Goal: Transaction & Acquisition: Obtain resource

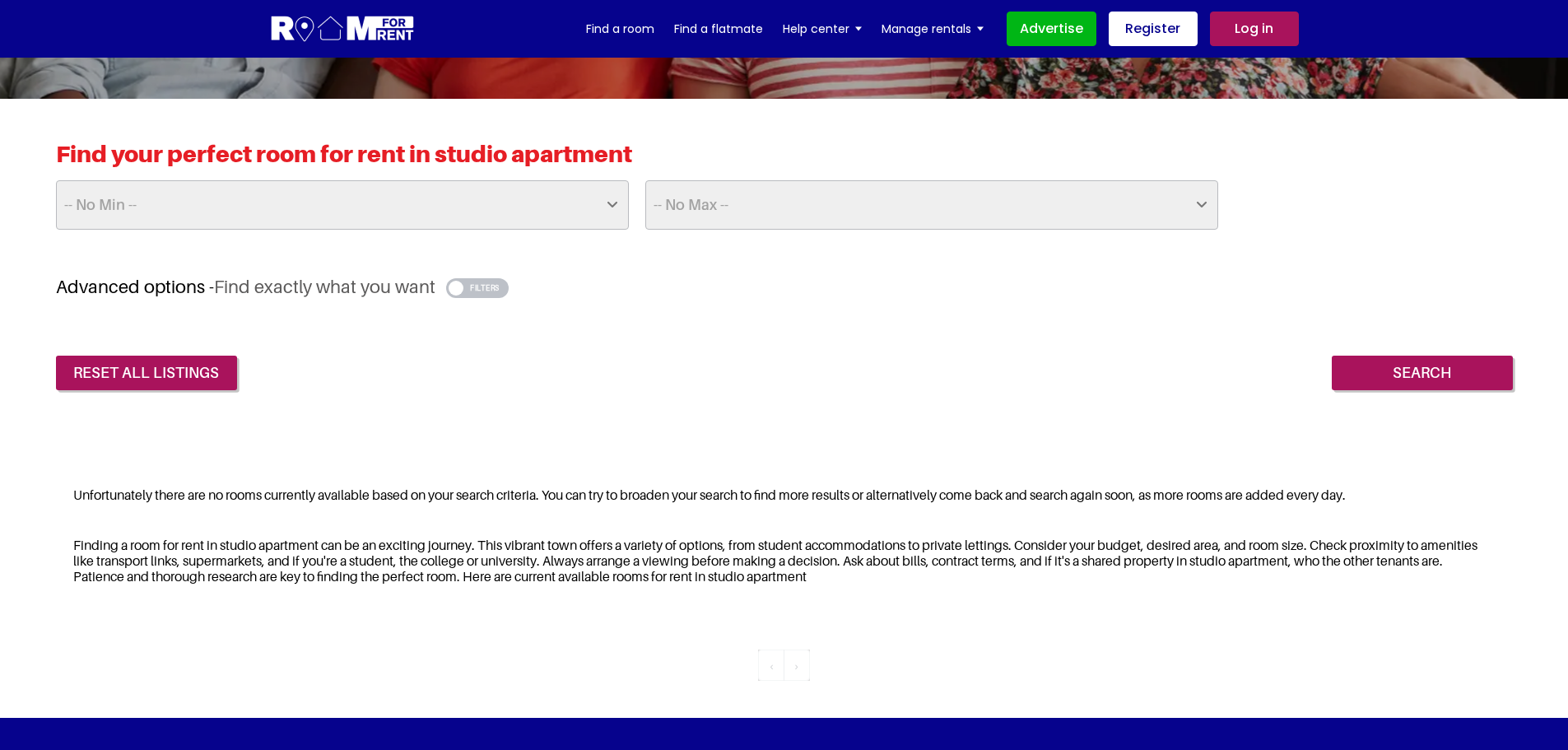
click at [534, 234] on div "Find your perfect room for rent in studio apartment -- No Min -- £25 £50 £75 £1…" at bounding box center [784, 208] width 1456 height 136
click at [591, 199] on select "-- No Min -- £25 £50 £75 £100 £125 £150 £175 £200 £225 £250 £275 £300 £325 £350…" at bounding box center [342, 204] width 573 height 49
select select "500"
click at [56, 180] on select "-- No Min -- £25 £50 £75 £100 £125 £150 £175 £200 £225 £250 £275 £300 £325 £350…" at bounding box center [342, 204] width 573 height 49
click at [1469, 372] on input "Search" at bounding box center [1421, 373] width 181 height 35
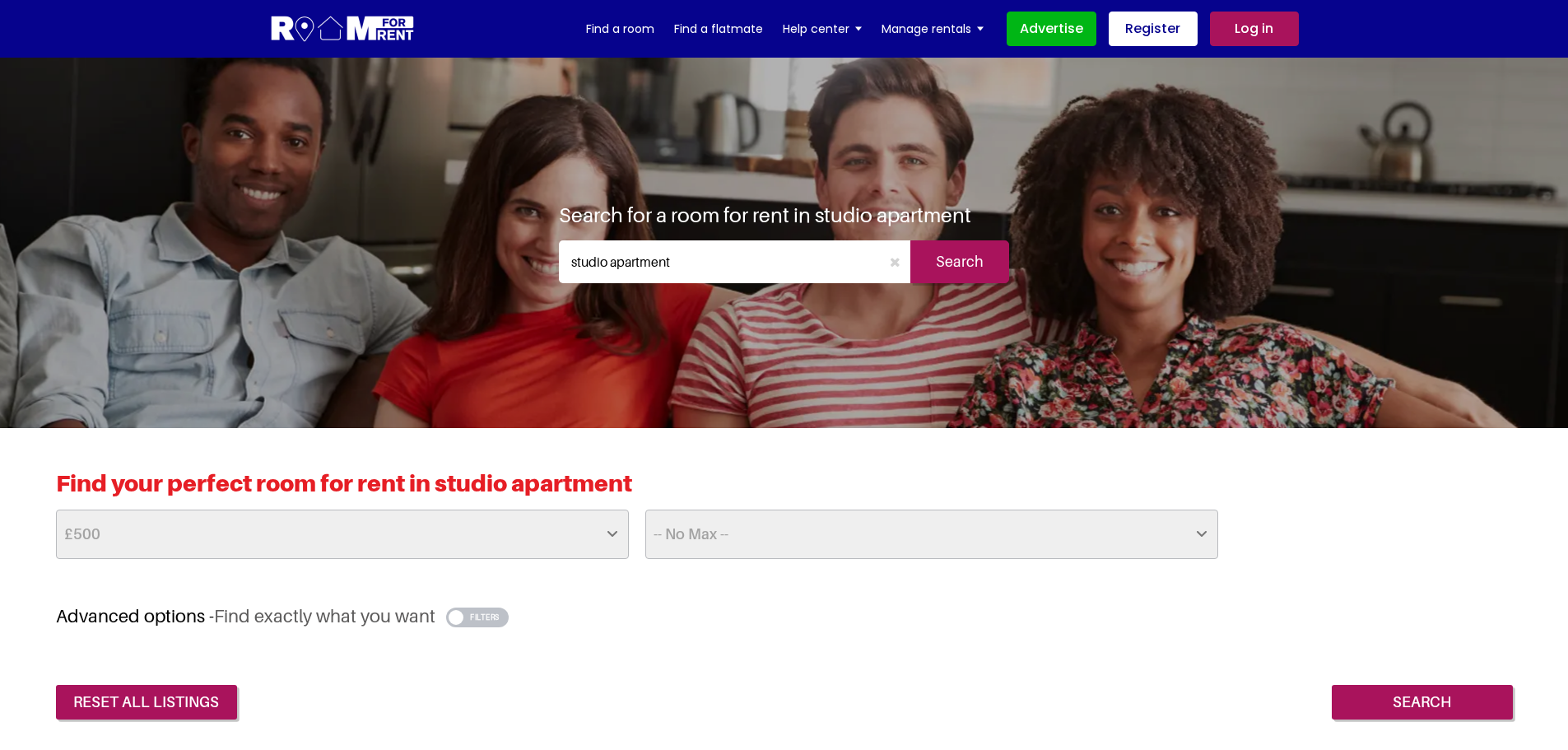
click at [735, 260] on input "studio apartment" at bounding box center [720, 261] width 322 height 42
type input "1 bedroom"
click at [990, 269] on input "Search" at bounding box center [959, 261] width 99 height 42
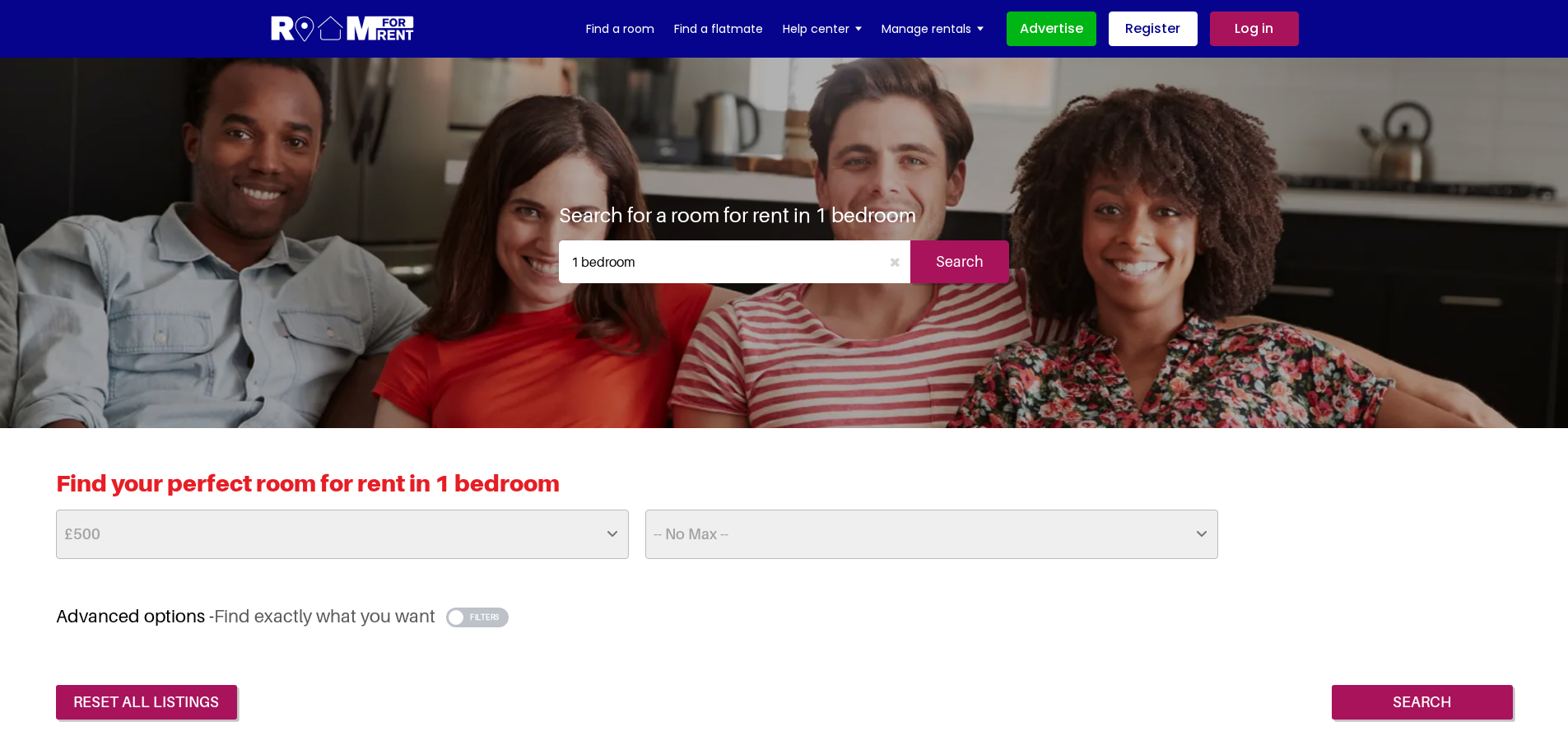
click at [579, 260] on input "1 bedroom" at bounding box center [720, 261] width 322 height 42
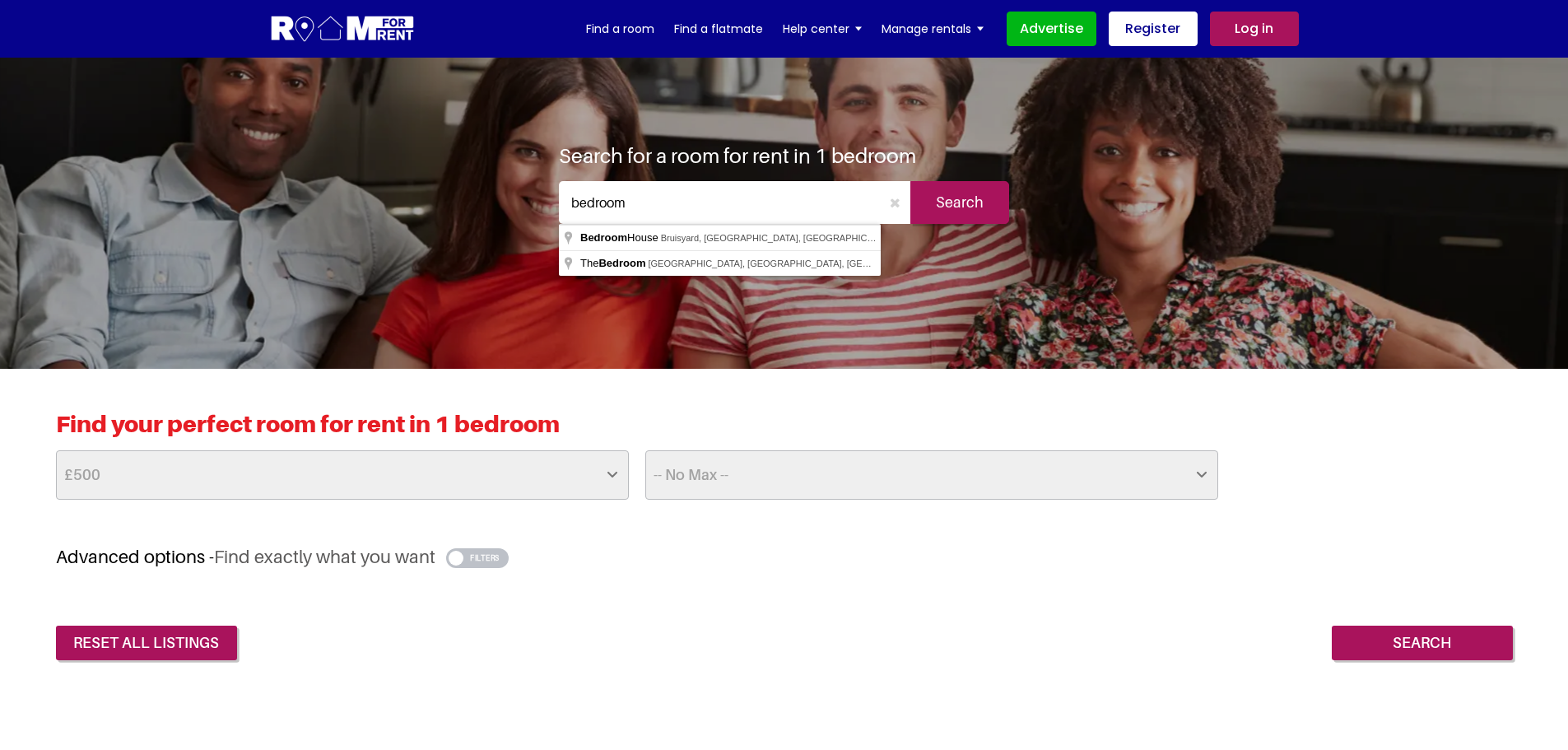
scroll to position [82, 0]
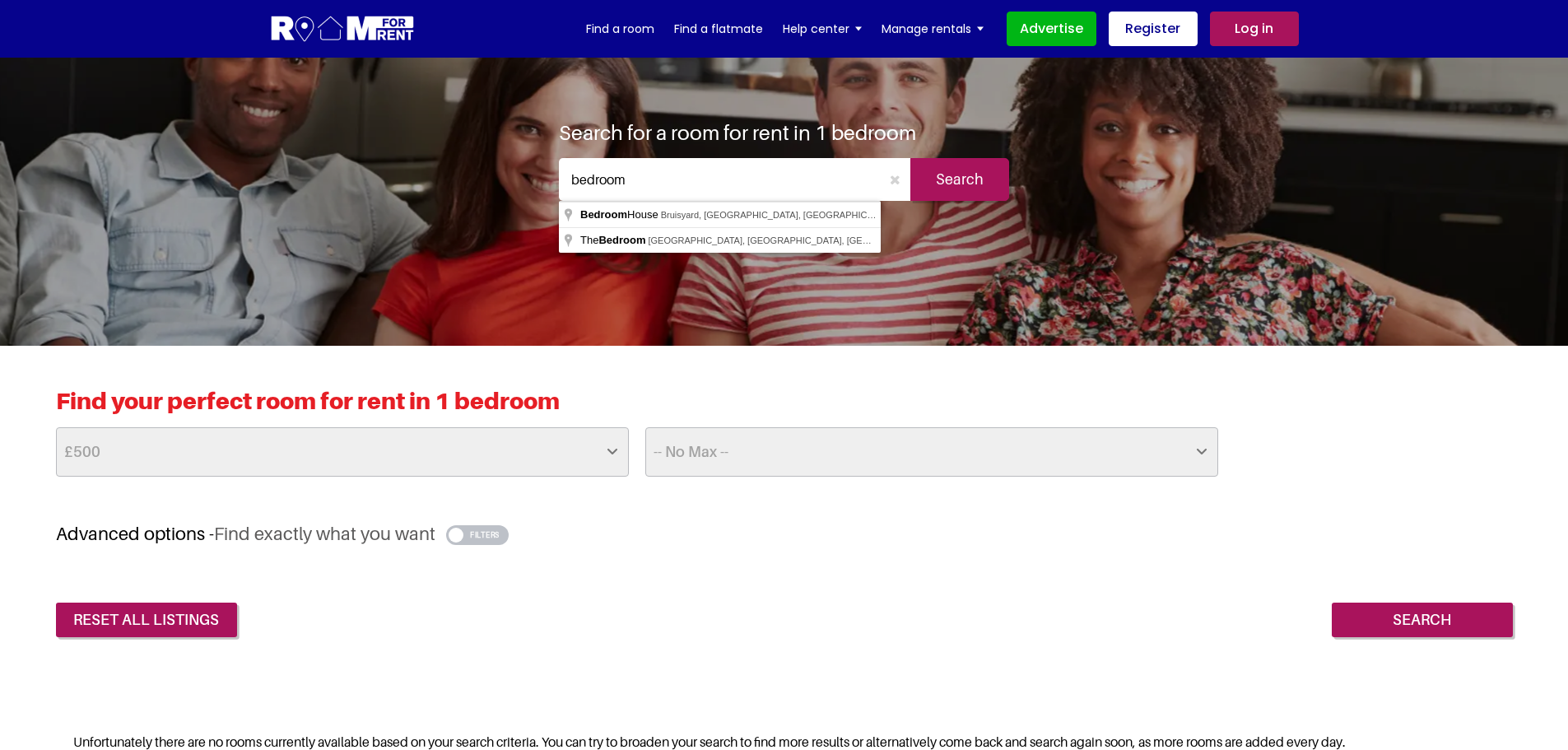
type input "bedroom"
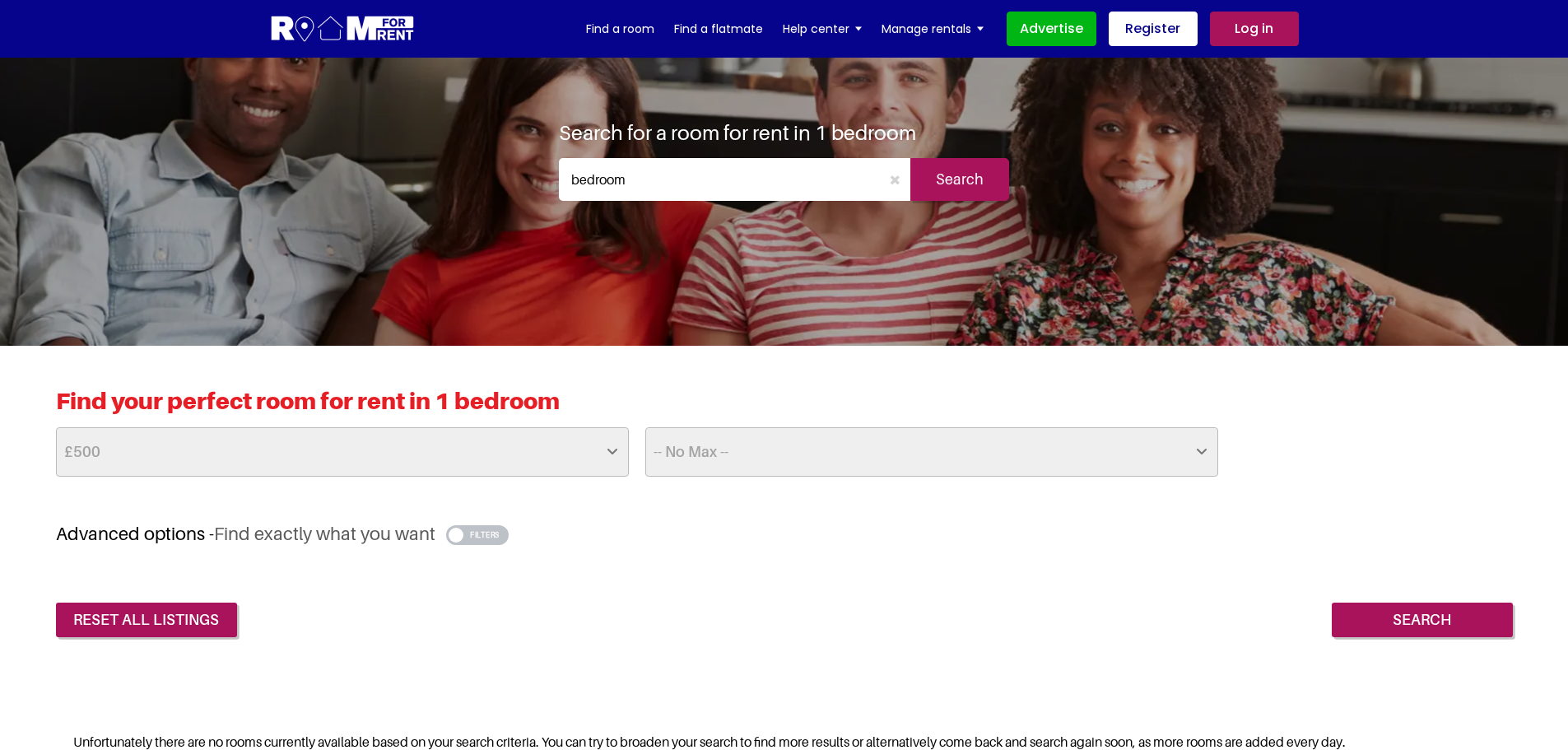
click at [973, 184] on input "Search" at bounding box center [959, 179] width 99 height 42
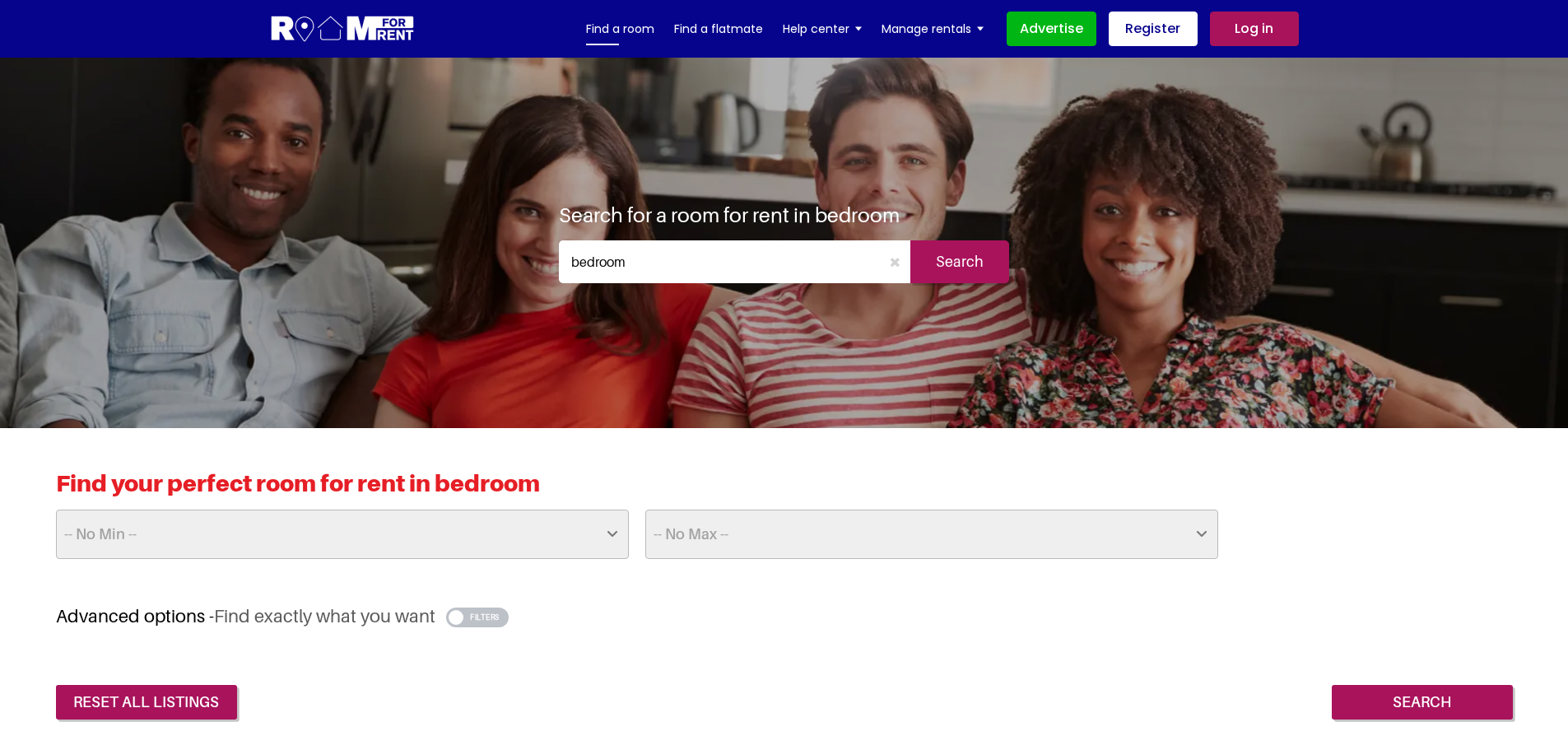
click at [654, 25] on link "Find a room" at bounding box center [619, 29] width 68 height 25
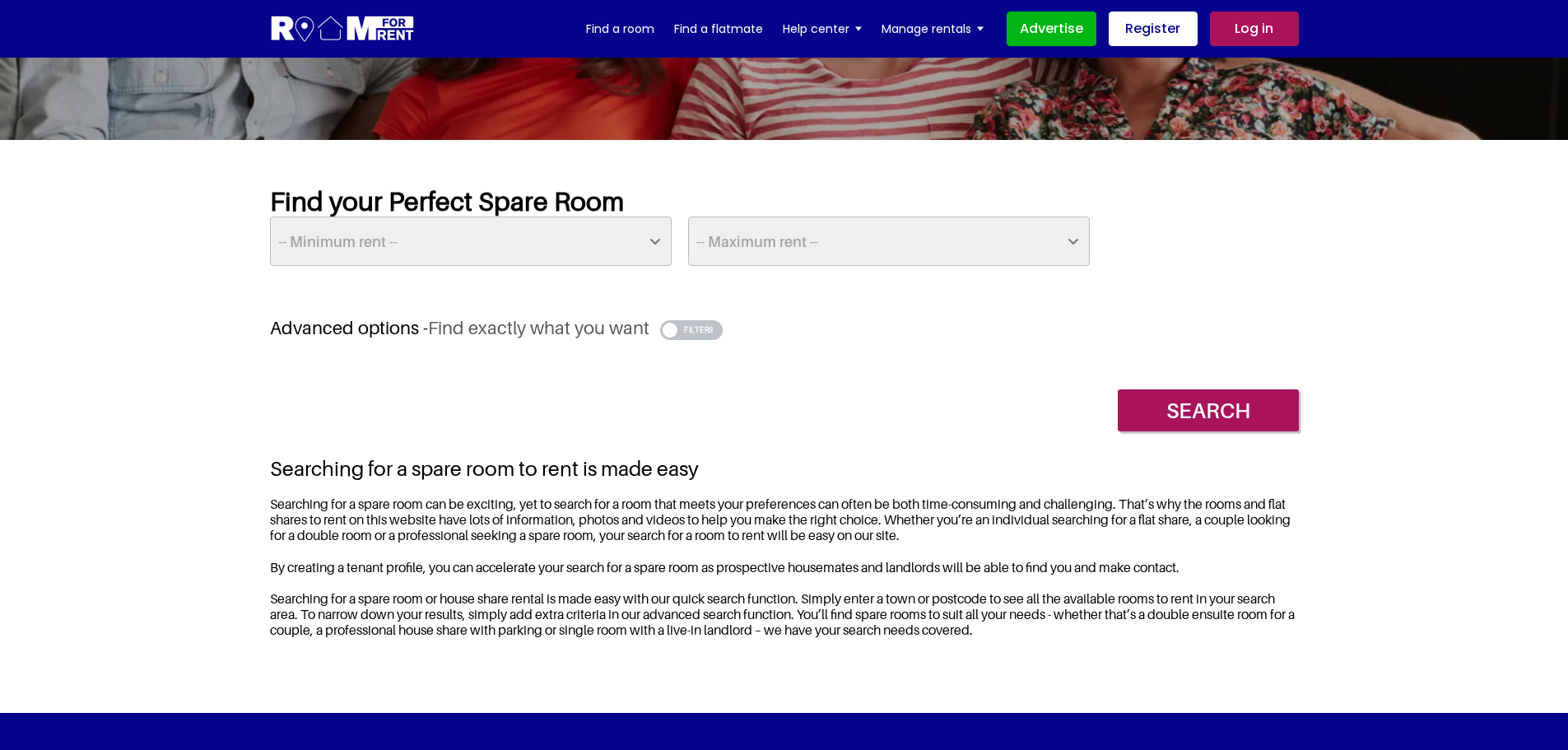
select select "600"
click at [270, 216] on select "-- Minimum rent -- £25 £50 £75 £100 £125 £150 £175 £200 £225 £250 £275 £300 £32…" at bounding box center [470, 240] width 401 height 49
click at [1227, 412] on input "Search" at bounding box center [1207, 410] width 181 height 42
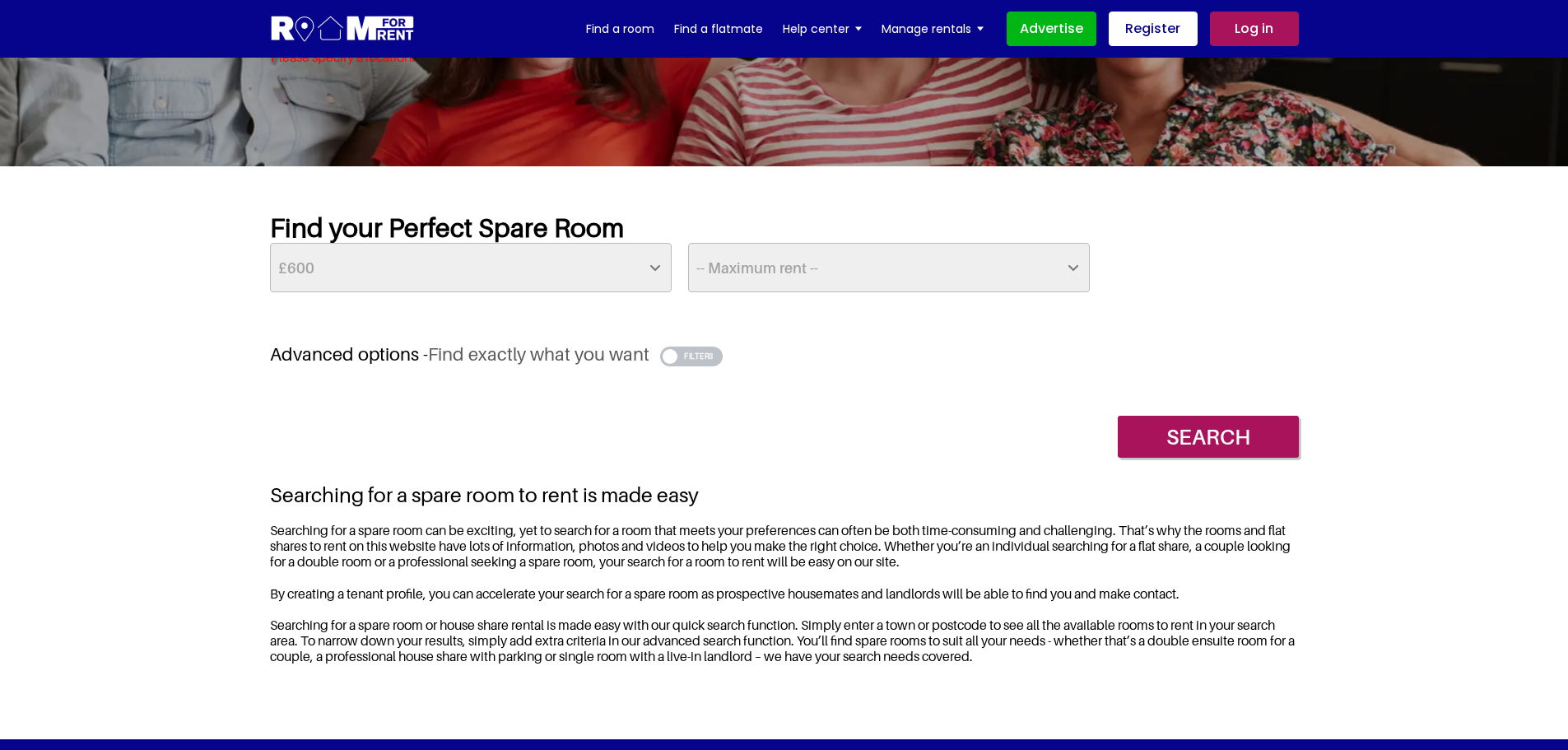
click at [687, 360] on button "button" at bounding box center [691, 356] width 63 height 20
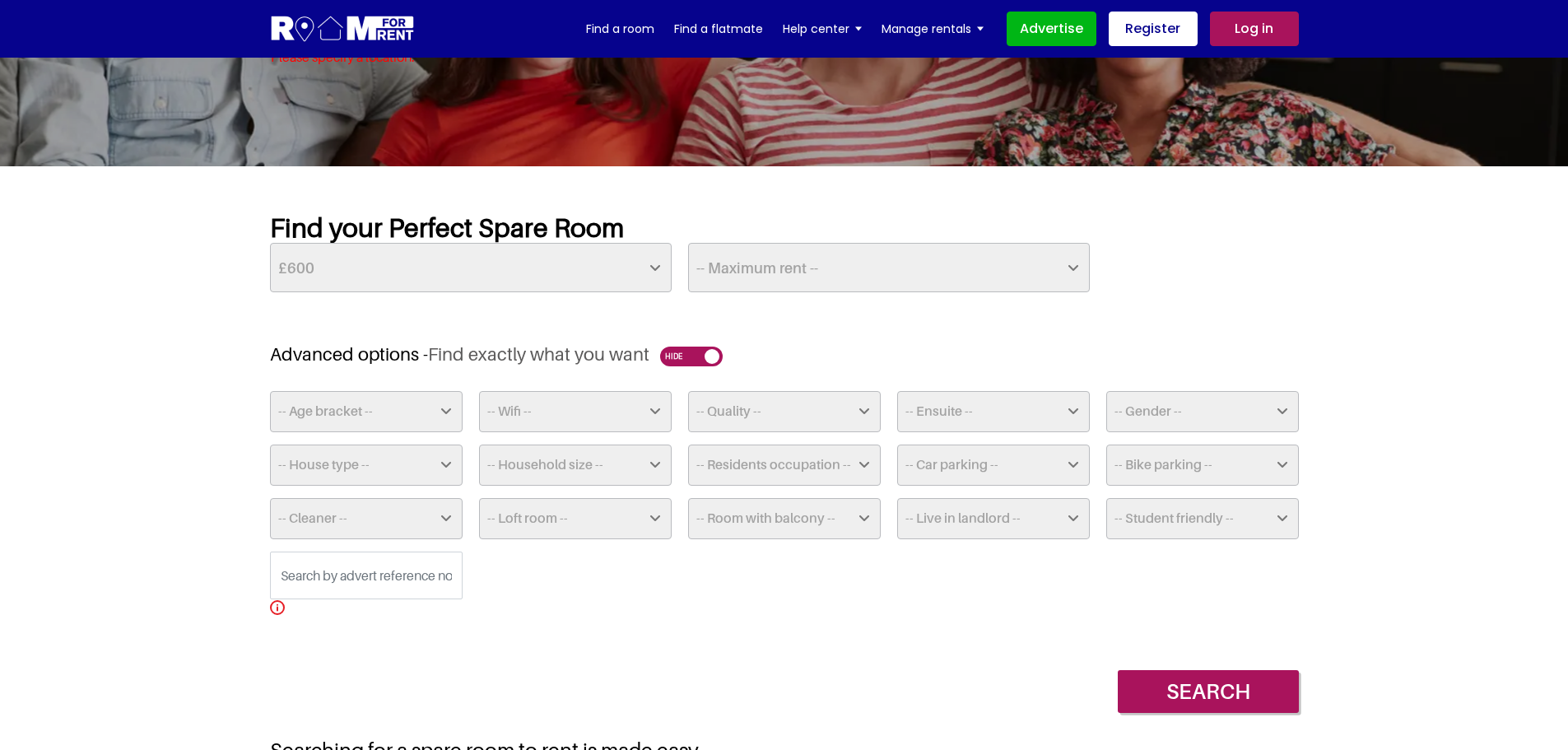
click at [956, 415] on select "-- Ensuite -- Yes No" at bounding box center [993, 412] width 193 height 42
select select "Yes"
click at [897, 391] on select "-- Ensuite -- Yes No" at bounding box center [993, 412] width 193 height 42
click at [940, 517] on select "-- Live in landlord -- Yes No Sometime" at bounding box center [993, 519] width 193 height 42
select select "No"
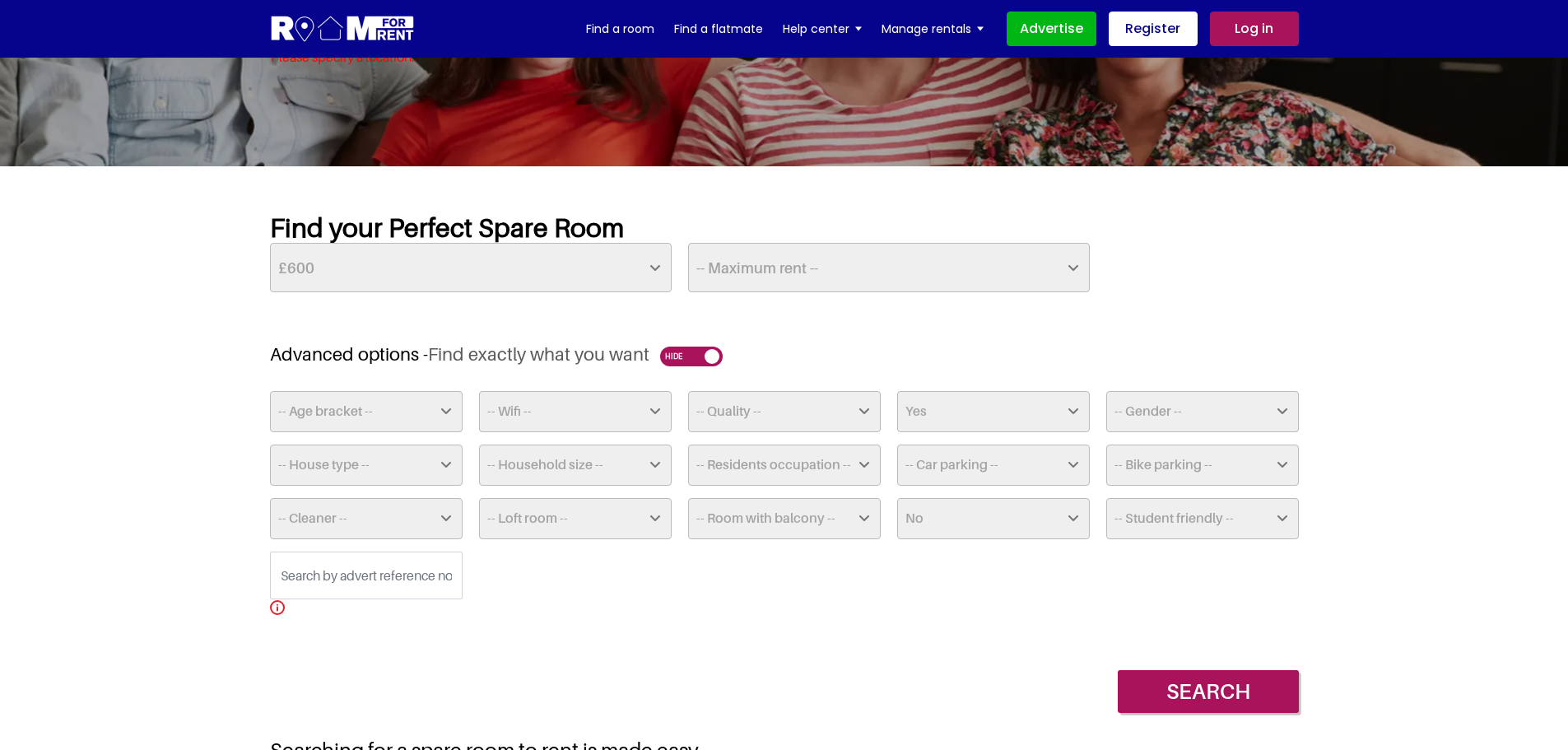
click at [897, 498] on select "-- Live in landlord -- Yes No Sometime" at bounding box center [993, 519] width 193 height 42
click at [1202, 674] on input "Search" at bounding box center [1207, 691] width 181 height 42
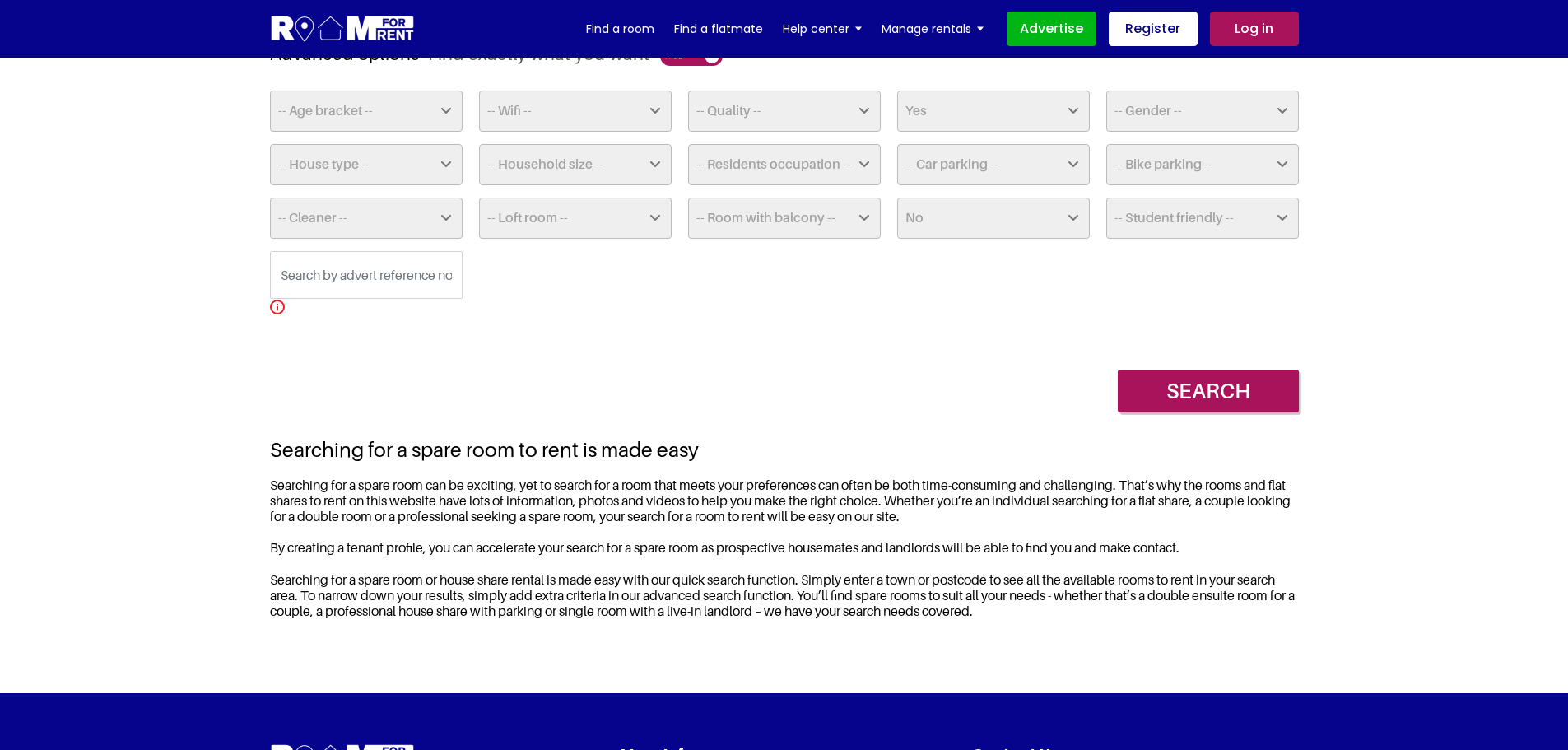
scroll to position [550, 0]
